Goal: Information Seeking & Learning: Learn about a topic

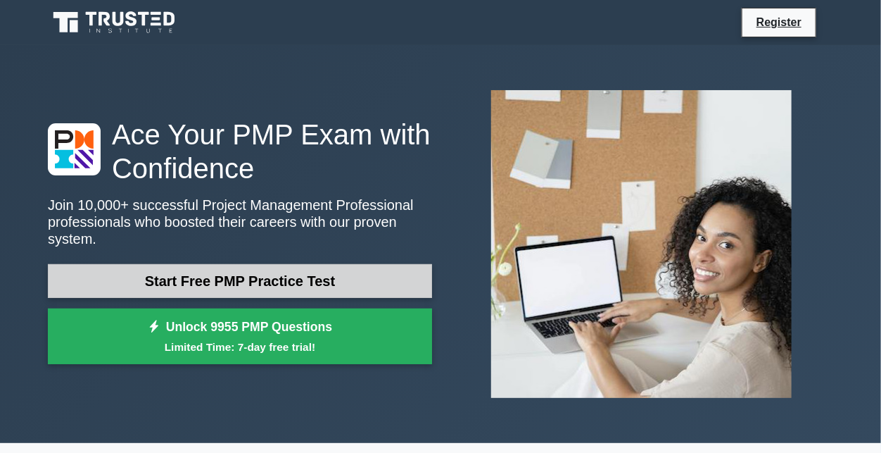
click at [144, 289] on link "Start Free PMP Practice Test" at bounding box center [240, 281] width 384 height 34
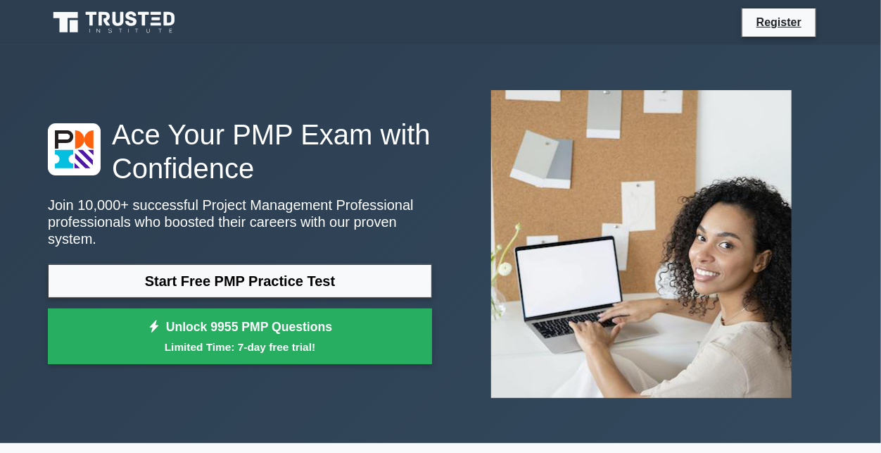
click at [254, 46] on div "Ace Your PMP Exam with Confidence Join 10,000+ successful Project Management Pr…" at bounding box center [440, 244] width 803 height 398
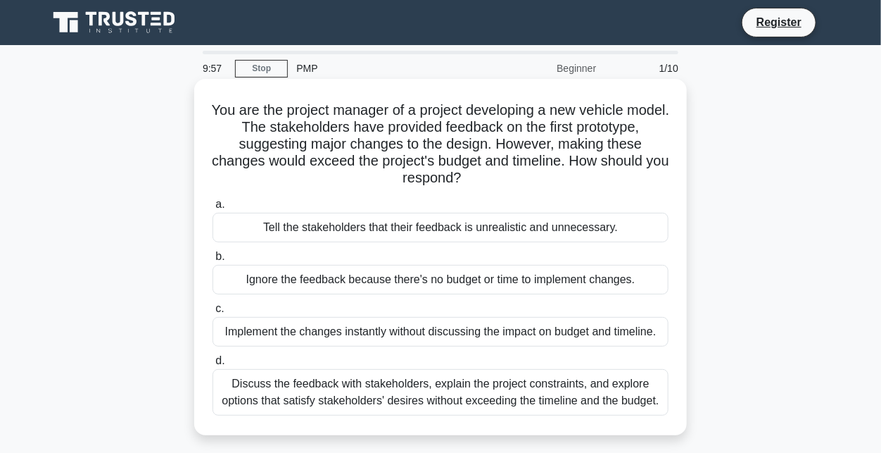
click at [303, 234] on div "Tell the stakeholders that their feedback is unrealistic and unnecessary." at bounding box center [441, 228] width 456 height 30
click at [213, 209] on input "a. Tell the stakeholders that their feedback is unrealistic and unnecessary." at bounding box center [213, 204] width 0 height 9
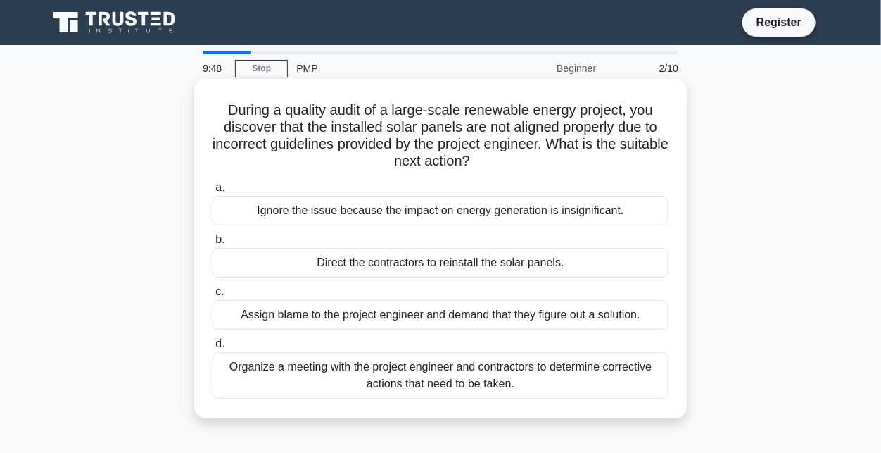
click at [261, 257] on div "Direct the contractors to reinstall the solar panels." at bounding box center [441, 263] width 456 height 30
click at [213, 244] on input "b. Direct the contractors to reinstall the solar panels." at bounding box center [213, 239] width 0 height 9
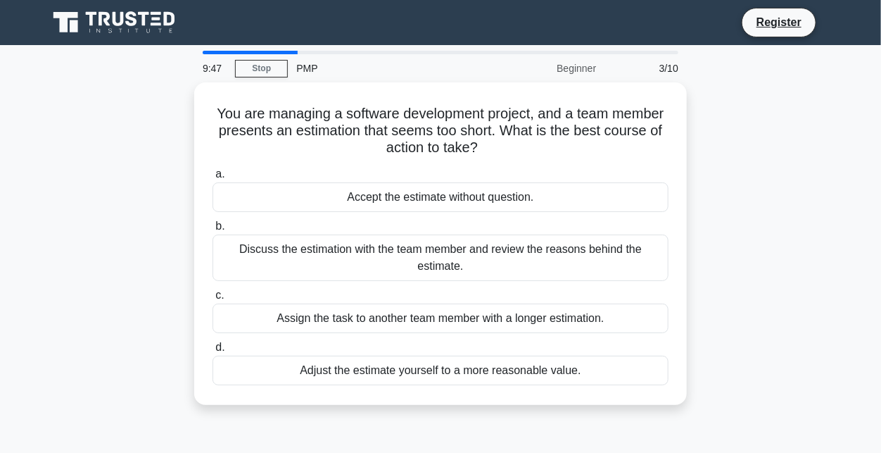
click at [261, 257] on div "Discuss the estimation with the team member and review the reasons behind the e…" at bounding box center [441, 257] width 456 height 46
click at [213, 231] on input "b. Discuss the estimation with the team member and review the reasons behind th…" at bounding box center [213, 226] width 0 height 9
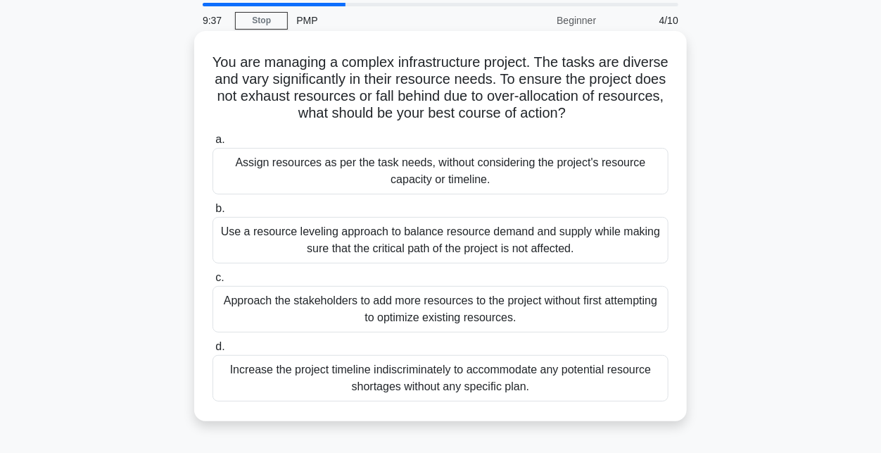
scroll to position [54, 0]
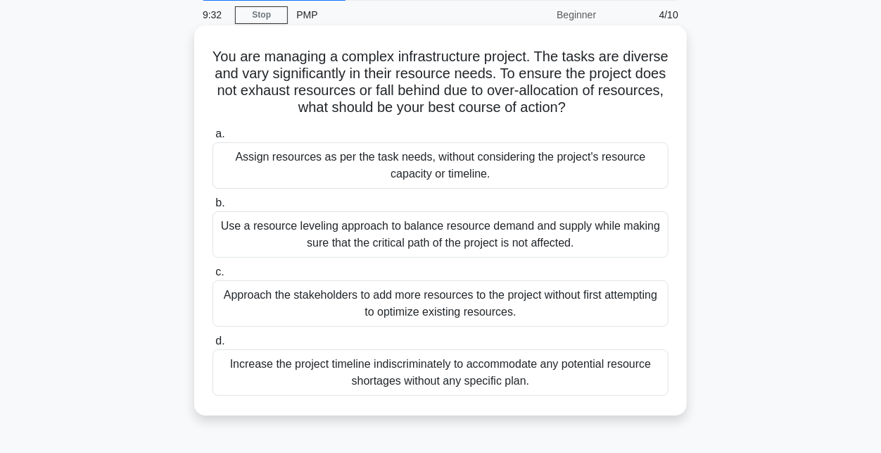
click at [372, 297] on div "Approach the stakeholders to add more resources to the project without first at…" at bounding box center [441, 303] width 456 height 46
click at [213, 277] on input "c. Approach the stakeholders to add more resources to the project without first…" at bounding box center [213, 272] width 0 height 9
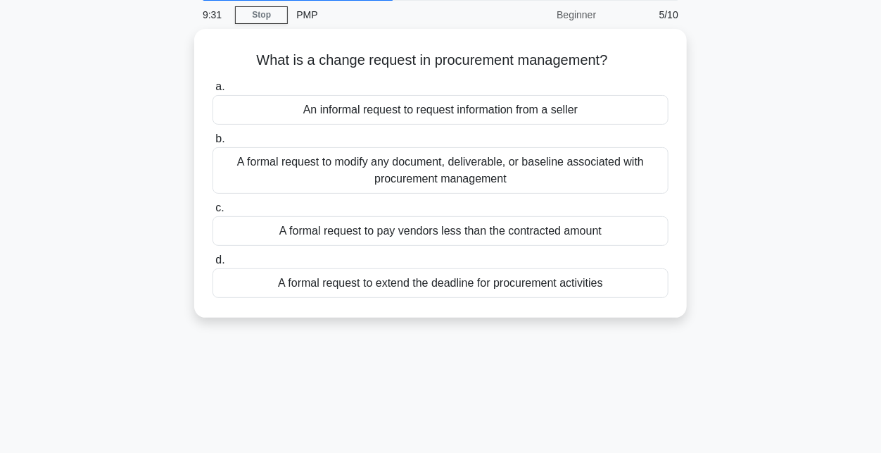
scroll to position [0, 0]
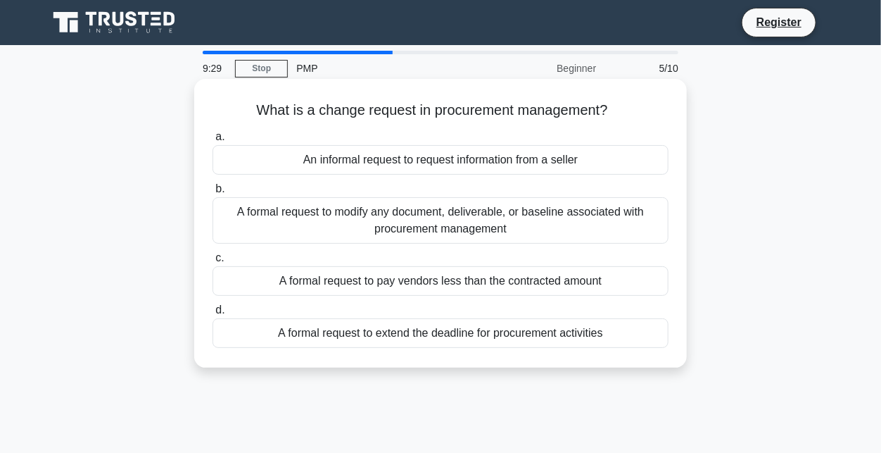
click at [380, 237] on div "A formal request to modify any document, deliverable, or baseline associated wi…" at bounding box center [441, 220] width 456 height 46
click at [213, 194] on input "b. A formal request to modify any document, deliverable, or baseline associated…" at bounding box center [213, 188] width 0 height 9
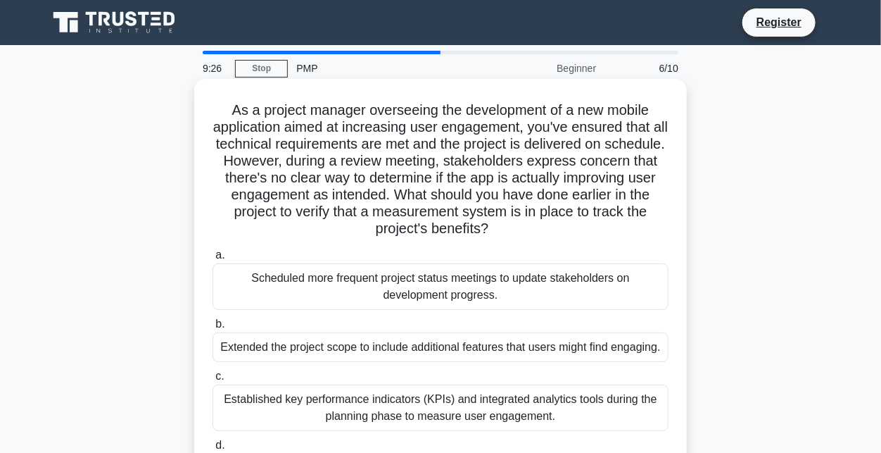
click at [394, 353] on div "Extended the project scope to include additional features that users might find…" at bounding box center [441, 347] width 456 height 30
click at [213, 329] on input "b. Extended the project scope to include additional features that users might f…" at bounding box center [213, 324] width 0 height 9
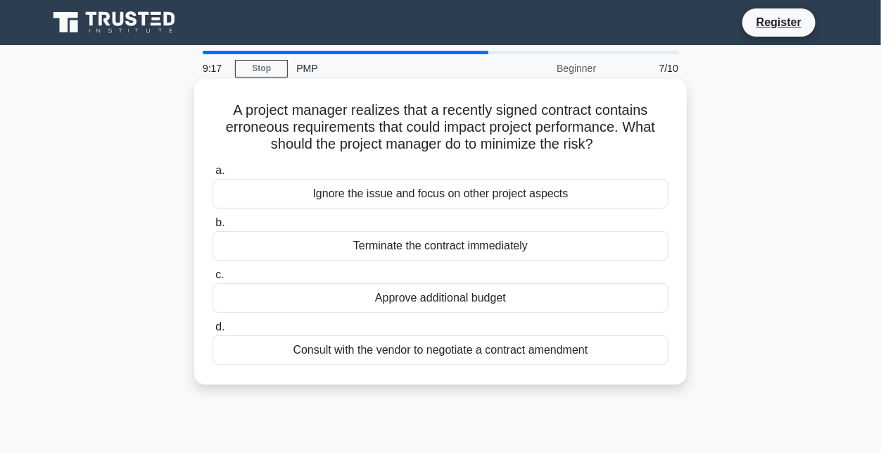
click at [470, 248] on div "Terminate the contract immediately" at bounding box center [441, 246] width 456 height 30
click at [213, 227] on input "b. Terminate the contract immediately" at bounding box center [213, 222] width 0 height 9
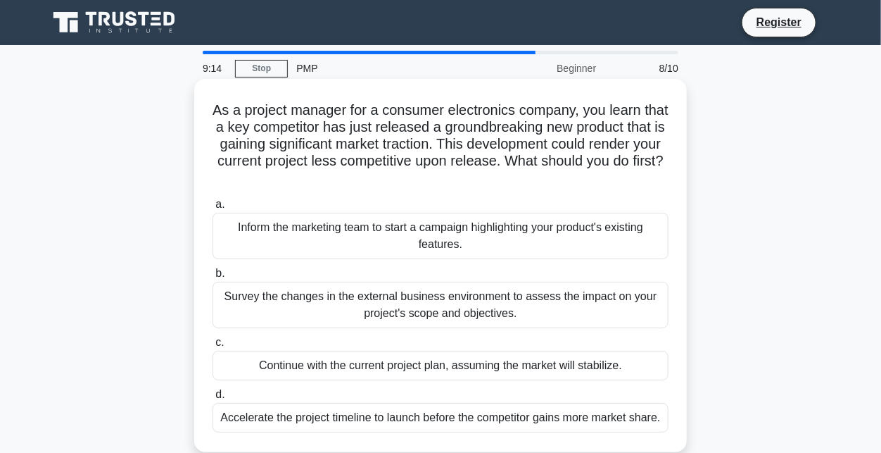
click at [475, 302] on div "Survey the changes in the external business environment to assess the impact on…" at bounding box center [441, 305] width 456 height 46
click at [213, 278] on input "b. Survey the changes in the external business environment to assess the impact…" at bounding box center [213, 273] width 0 height 9
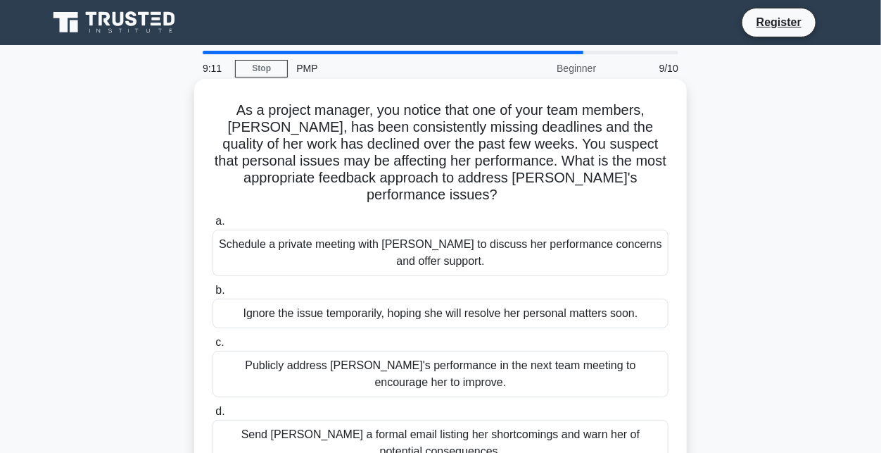
click at [472, 230] on div "Schedule a private meeting with Emily to discuss her performance concerns and o…" at bounding box center [441, 253] width 456 height 46
click at [213, 226] on input "a. Schedule a private meeting with Emily to discuss her performance concerns an…" at bounding box center [213, 221] width 0 height 9
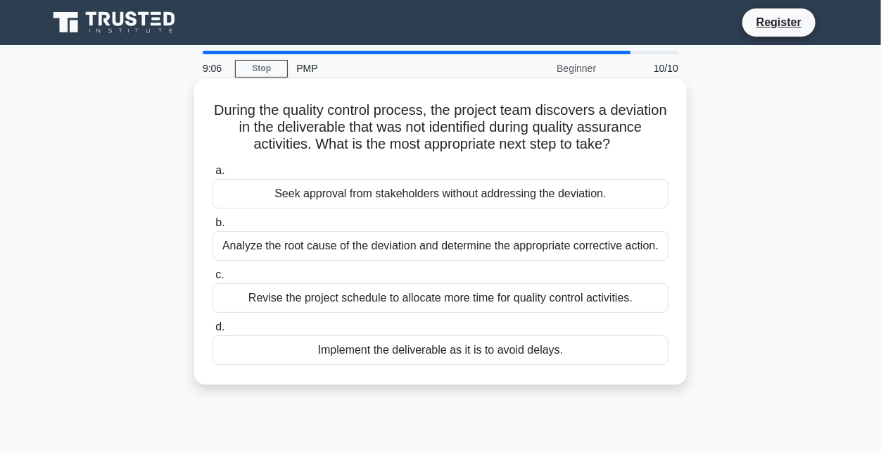
click at [484, 351] on div "Implement the deliverable as it is to avoid delays." at bounding box center [441, 350] width 456 height 30
click at [213, 332] on input "d. Implement the deliverable as it is to avoid delays." at bounding box center [213, 326] width 0 height 9
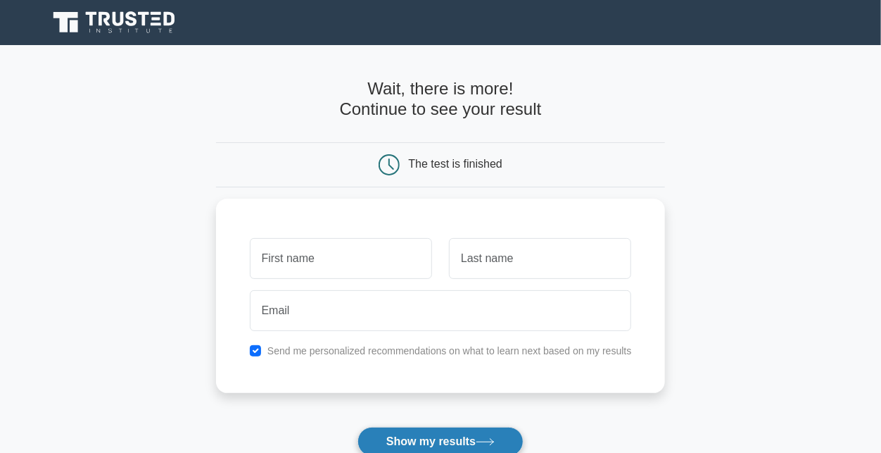
click at [455, 441] on button "Show my results" at bounding box center [441, 442] width 166 height 30
